Goal: Information Seeking & Learning: Learn about a topic

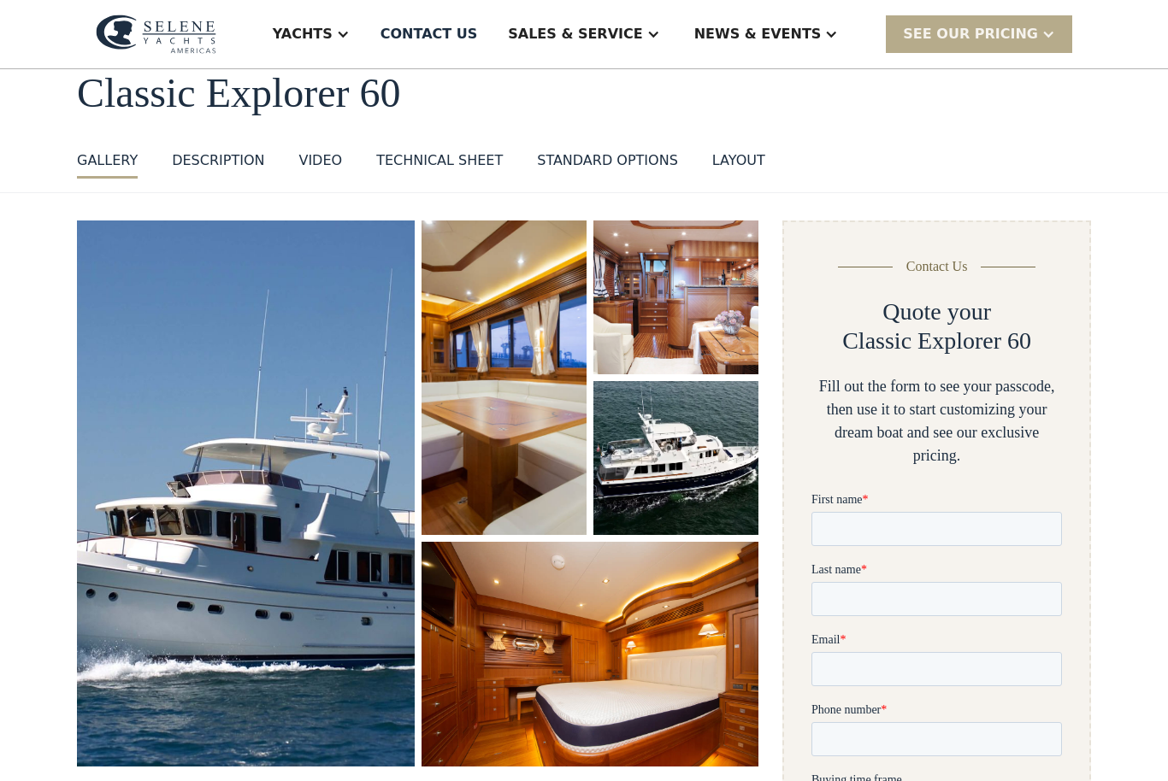
click at [784, 35] on div "News & EVENTS" at bounding box center [757, 34] width 127 height 21
click at [752, 87] on div "News" at bounding box center [800, 86] width 219 height 14
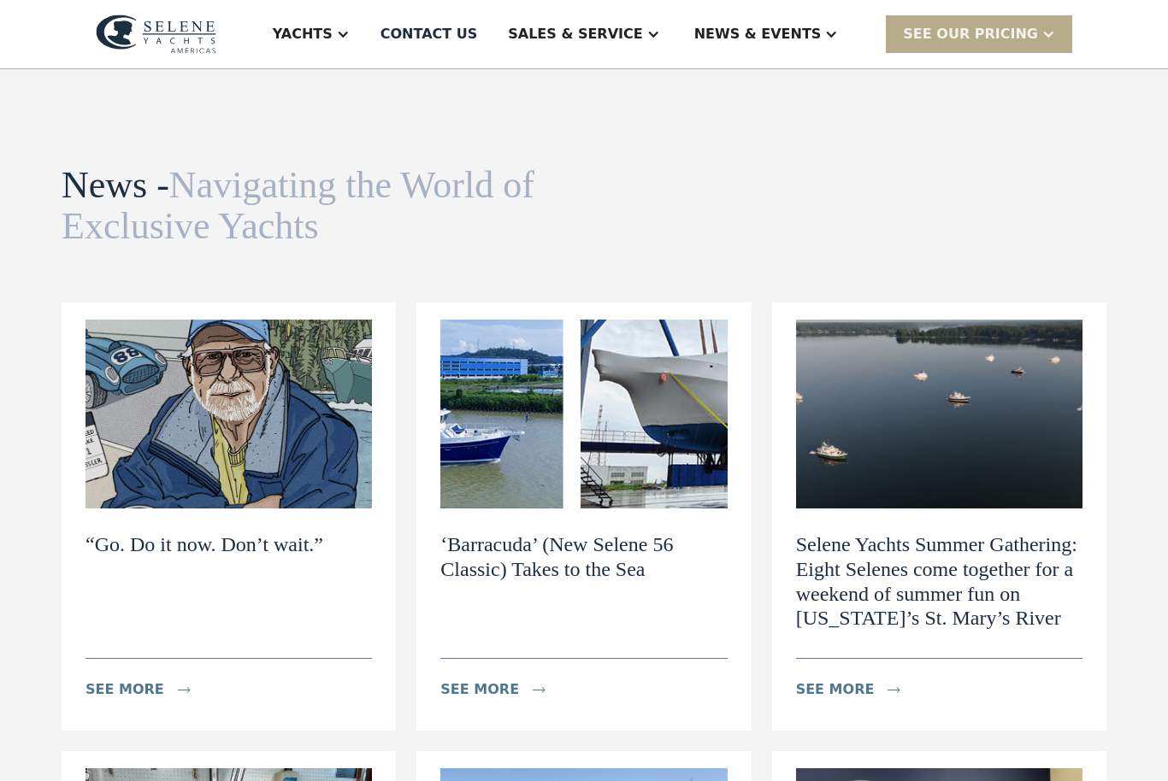
click at [803, 36] on div "News & EVENTS" at bounding box center [757, 34] width 127 height 21
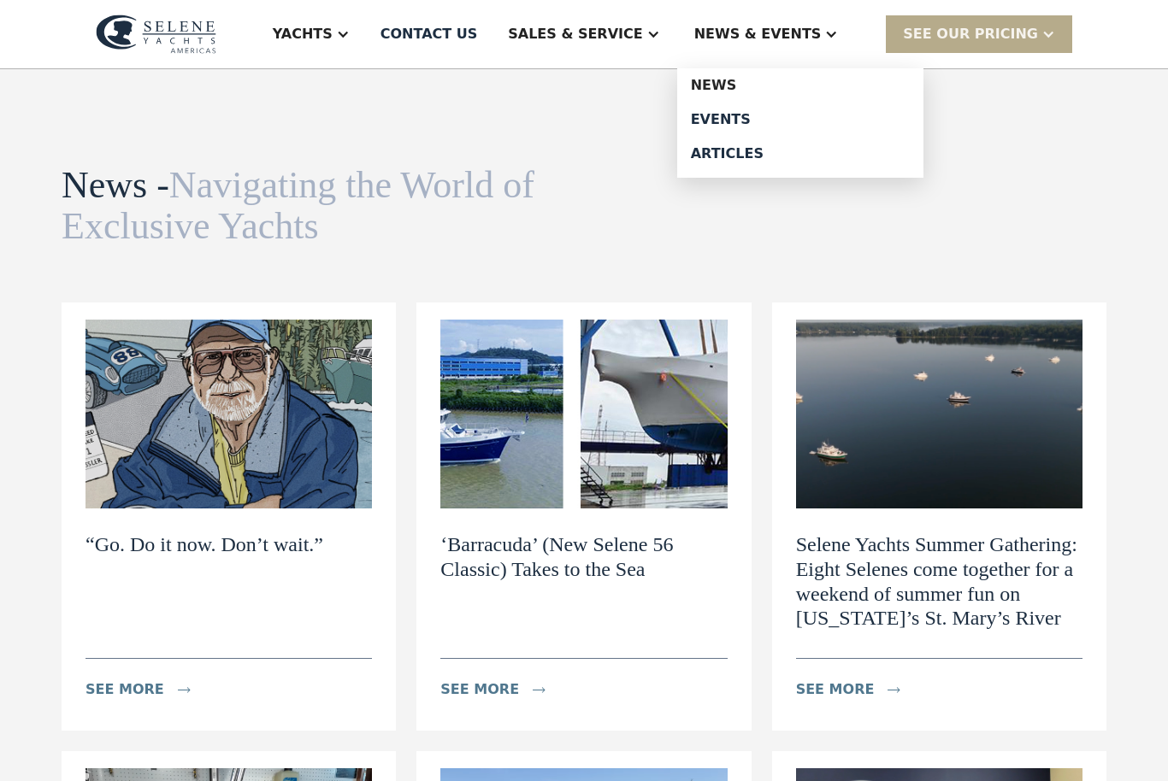
click at [765, 126] on div "Events" at bounding box center [800, 120] width 219 height 14
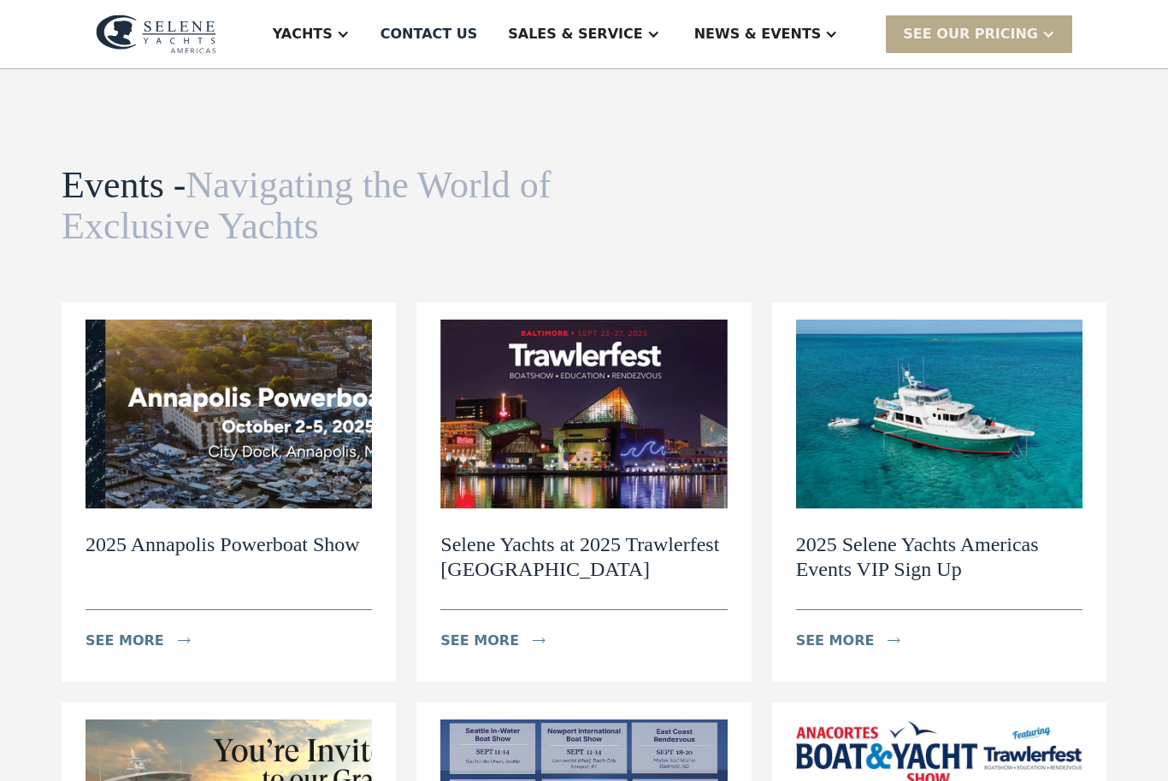
click at [486, 645] on div "see more" at bounding box center [479, 641] width 79 height 21
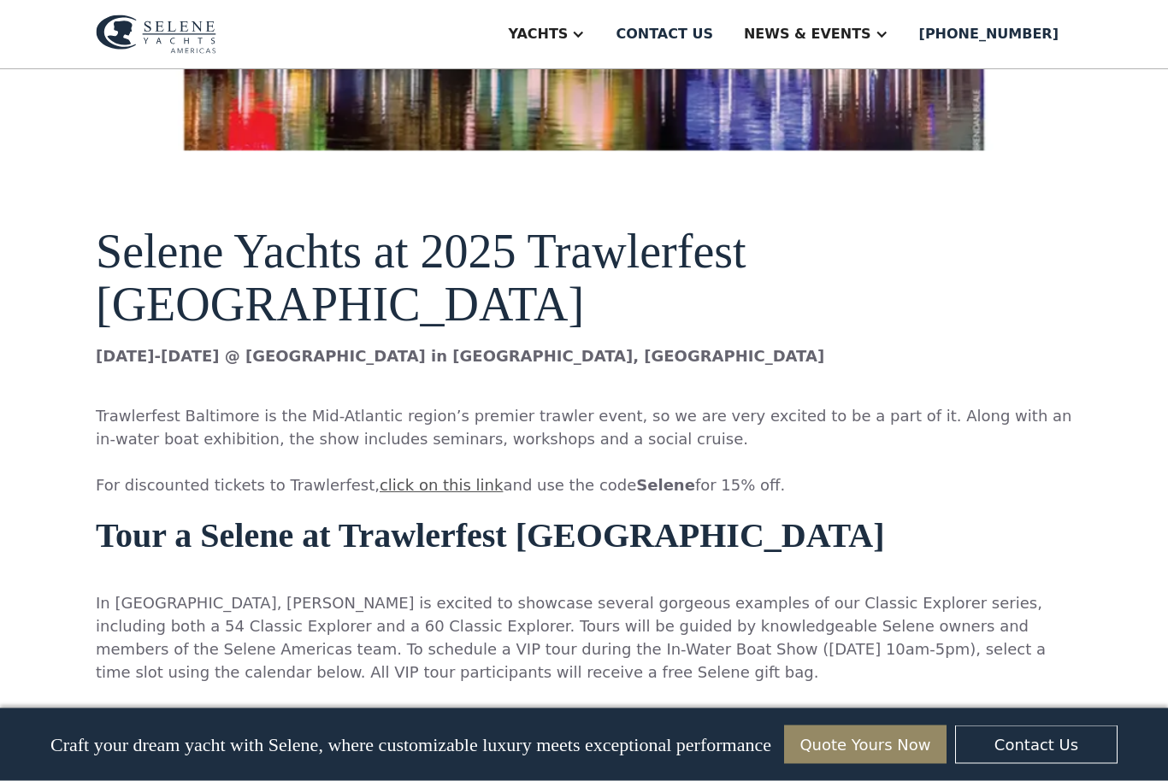
scroll to position [916, 0]
